Goal: Entertainment & Leisure: Consume media (video, audio)

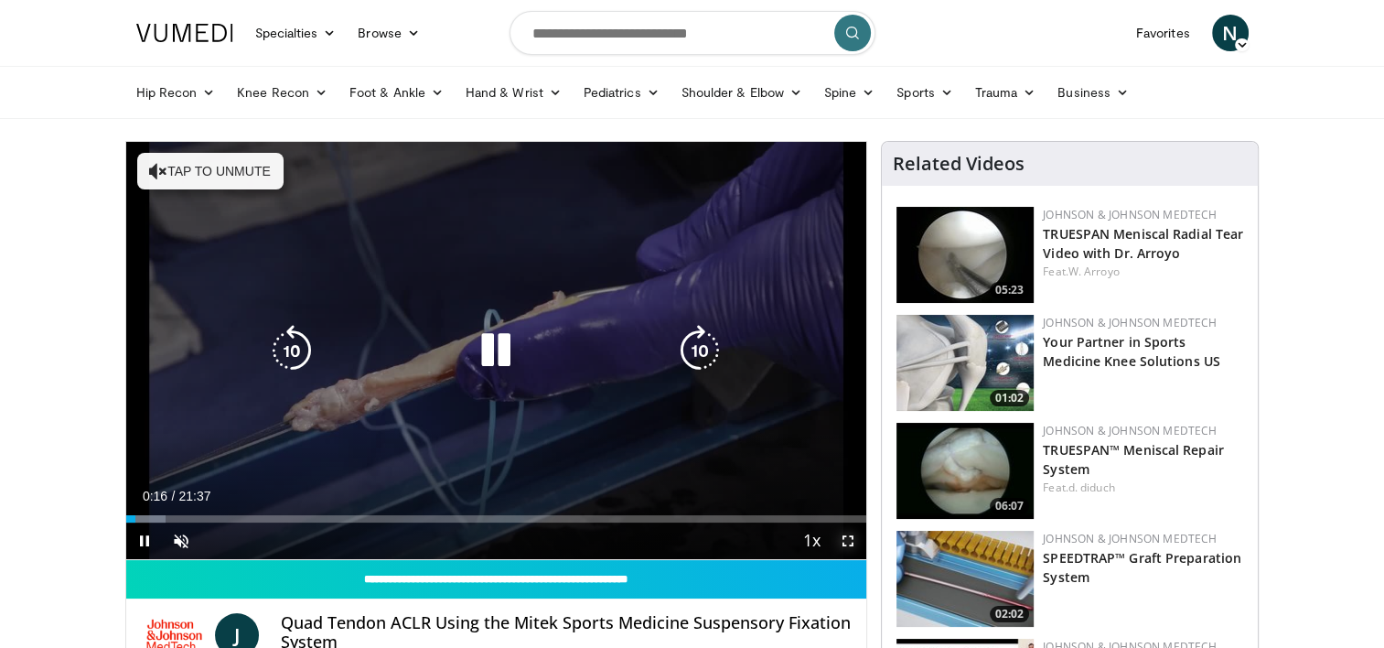
drag, startPoint x: 849, startPoint y: 539, endPoint x: 852, endPoint y: 634, distance: 95.2
click at [849, 539] on span "Video Player" at bounding box center [848, 540] width 37 height 37
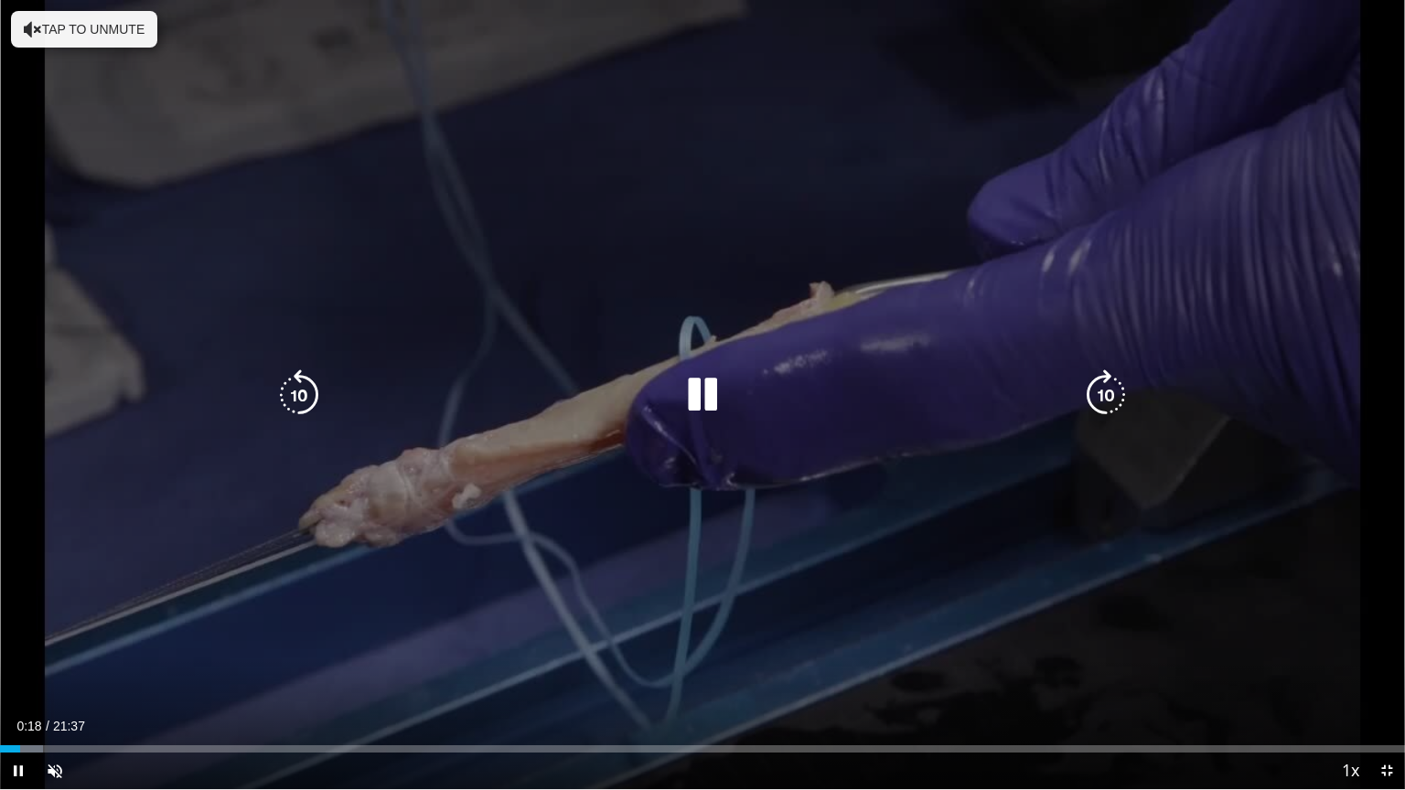
click at [1102, 393] on icon "Video Player" at bounding box center [1105, 395] width 51 height 51
click at [1094, 395] on icon "Video Player" at bounding box center [1105, 395] width 51 height 51
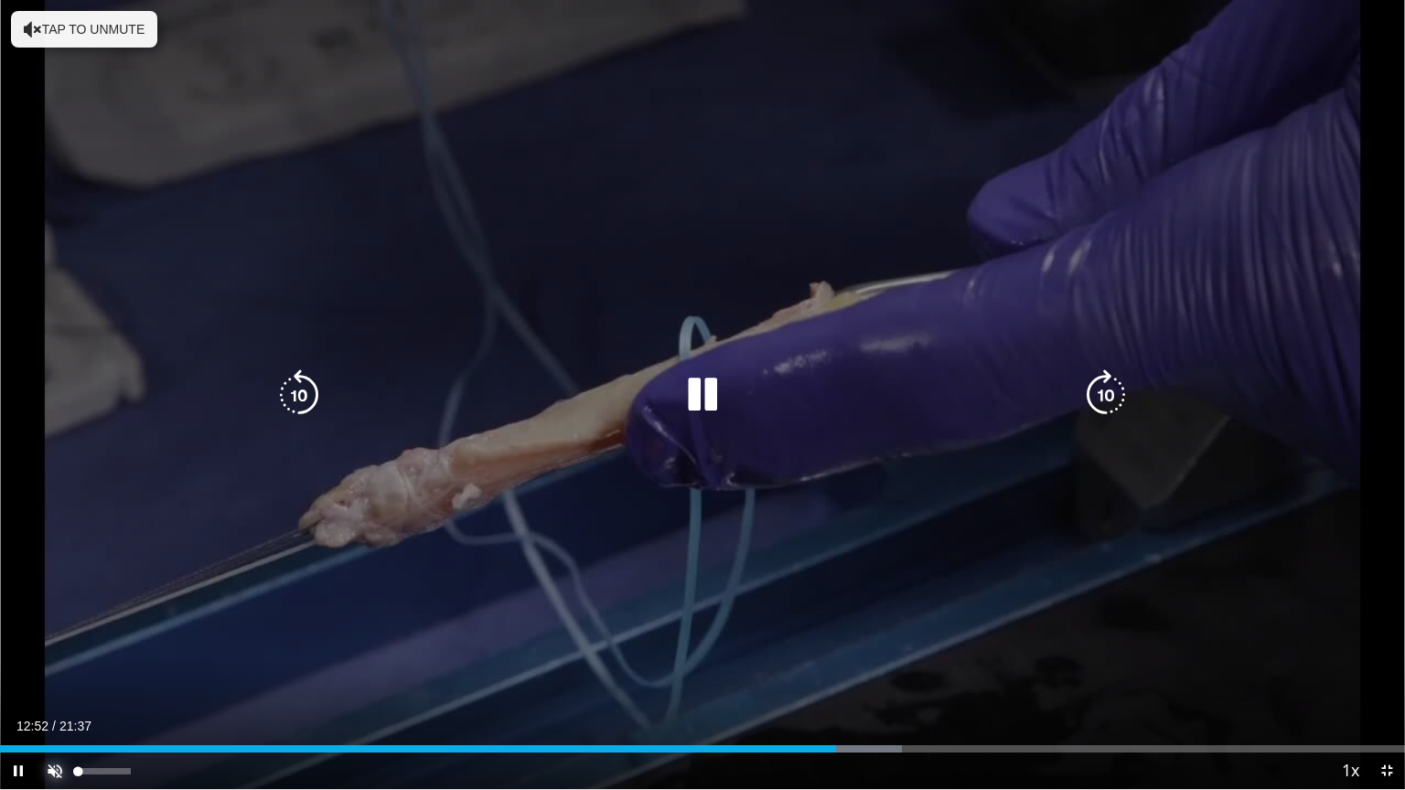
click at [51, 647] on span "Video Player" at bounding box center [55, 771] width 37 height 37
click at [193, 563] on div "50 seconds Tap to unmute" at bounding box center [702, 394] width 1405 height 789
